Goal: Information Seeking & Learning: Check status

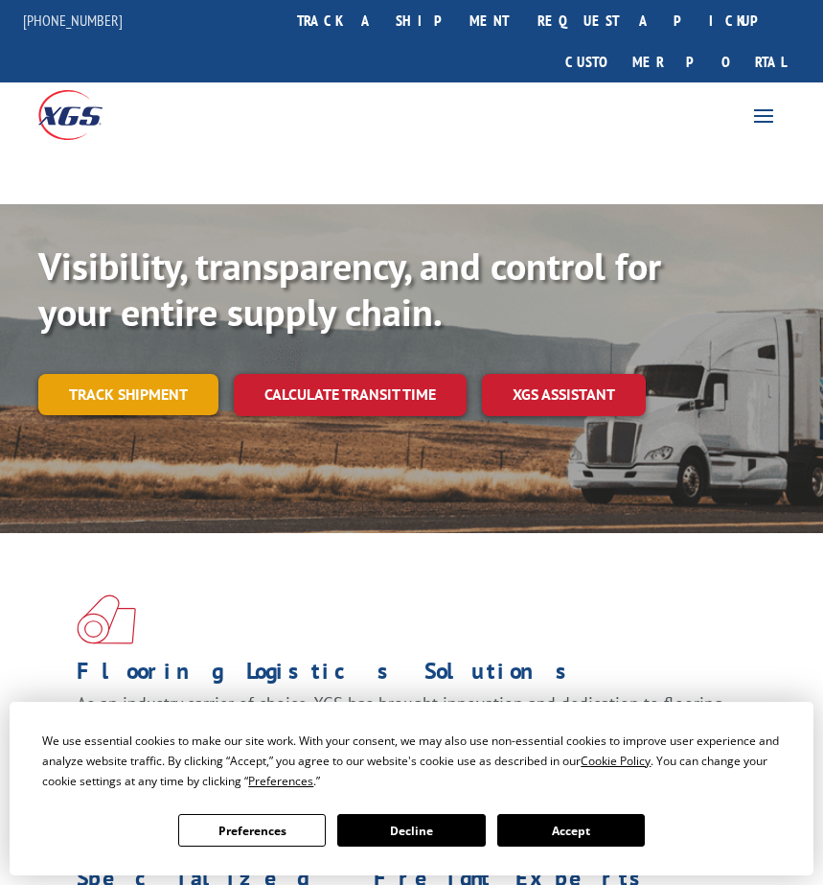
click at [120, 374] on link "Track shipment" at bounding box center [128, 394] width 180 height 40
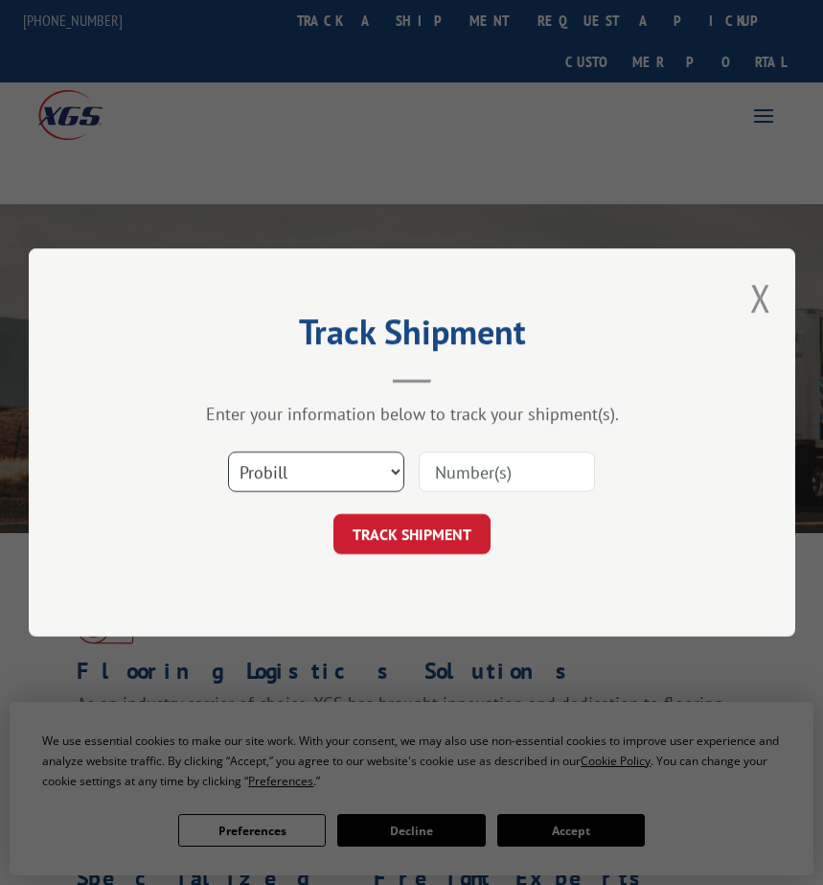
click at [398, 461] on select "Select category... Probill BOL PO" at bounding box center [316, 471] width 176 height 40
select select "bol"
click at [228, 451] on select "Select category... Probill BOL PO" at bounding box center [316, 471] width 176 height 40
click at [499, 473] on input at bounding box center [507, 471] width 176 height 40
paste input "464627"
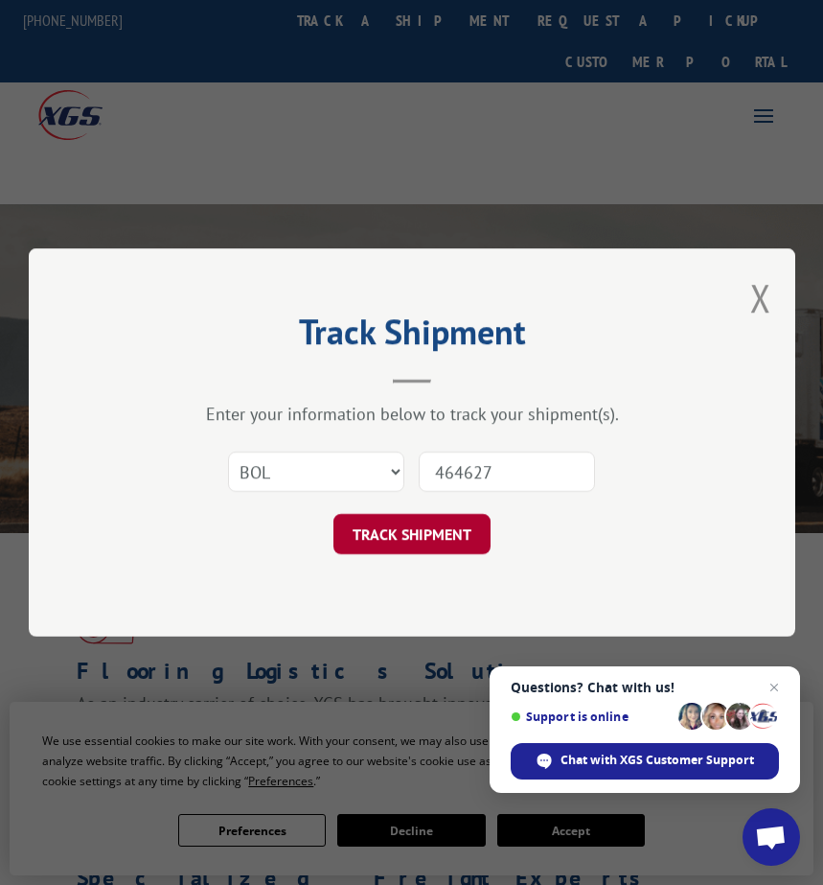
type input "464627"
click at [402, 529] on button "TRACK SHIPMENT" at bounding box center [411, 534] width 157 height 40
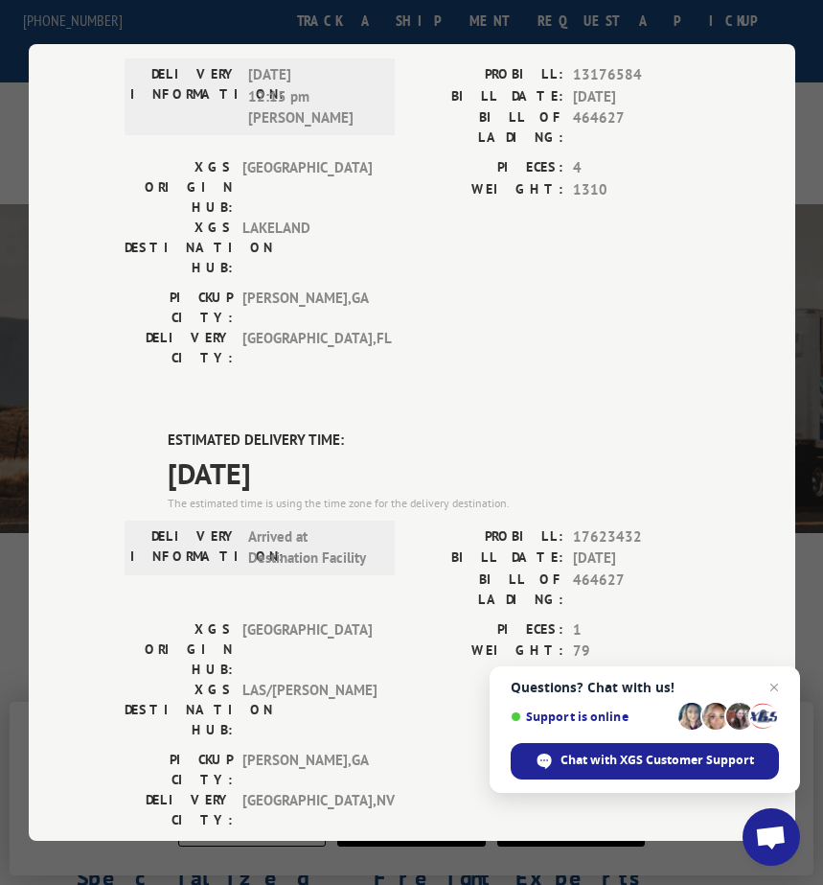
scroll to position [287, 0]
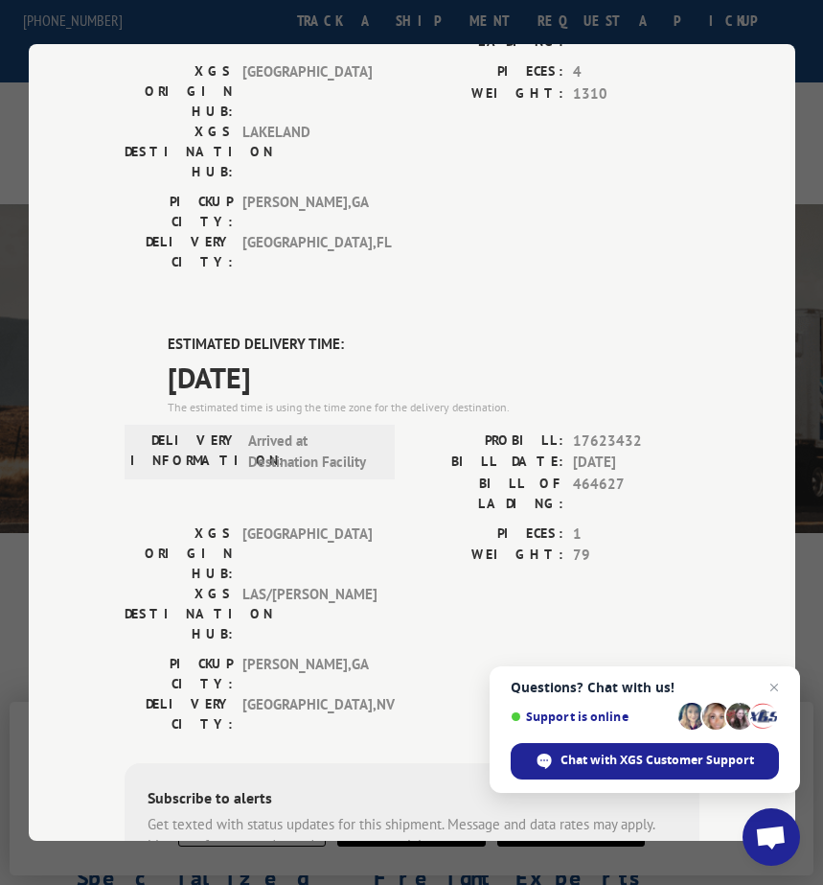
drag, startPoint x: 338, startPoint y: 274, endPoint x: 162, endPoint y: 235, distance: 180.7
click at [168, 333] on div "ESTIMATED DELIVERY TIME: [DATE] The estimated time is using the time zone for t…" at bounding box center [434, 374] width 532 height 82
copy div "ESTIMATED DELIVERY TIME: [DATE]"
